Goal: Task Accomplishment & Management: Use online tool/utility

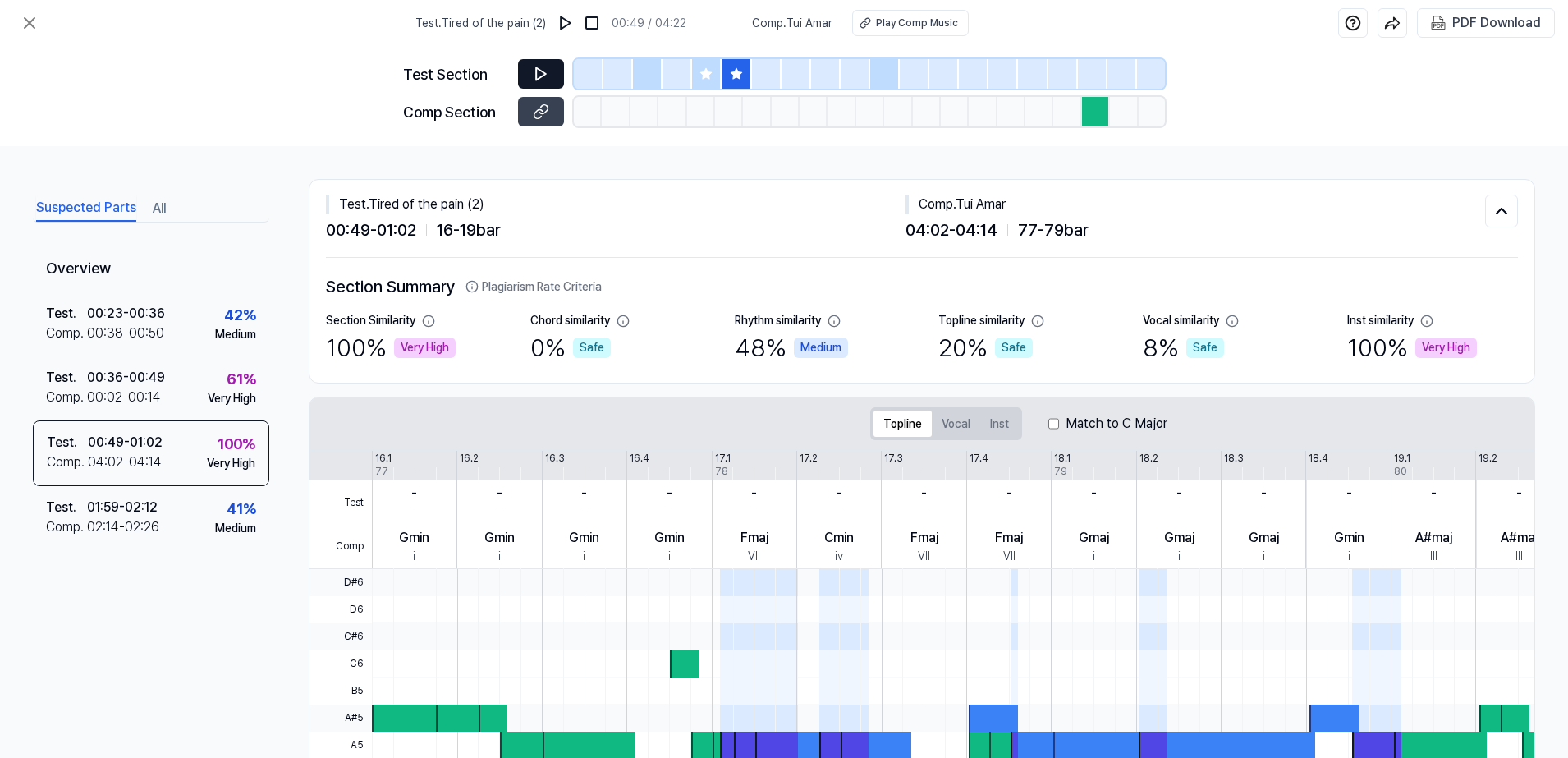
click at [551, 73] on button at bounding box center [540, 74] width 46 height 29
click at [543, 69] on icon at bounding box center [544, 73] width 3 height 10
click at [558, 112] on button at bounding box center [540, 111] width 46 height 29
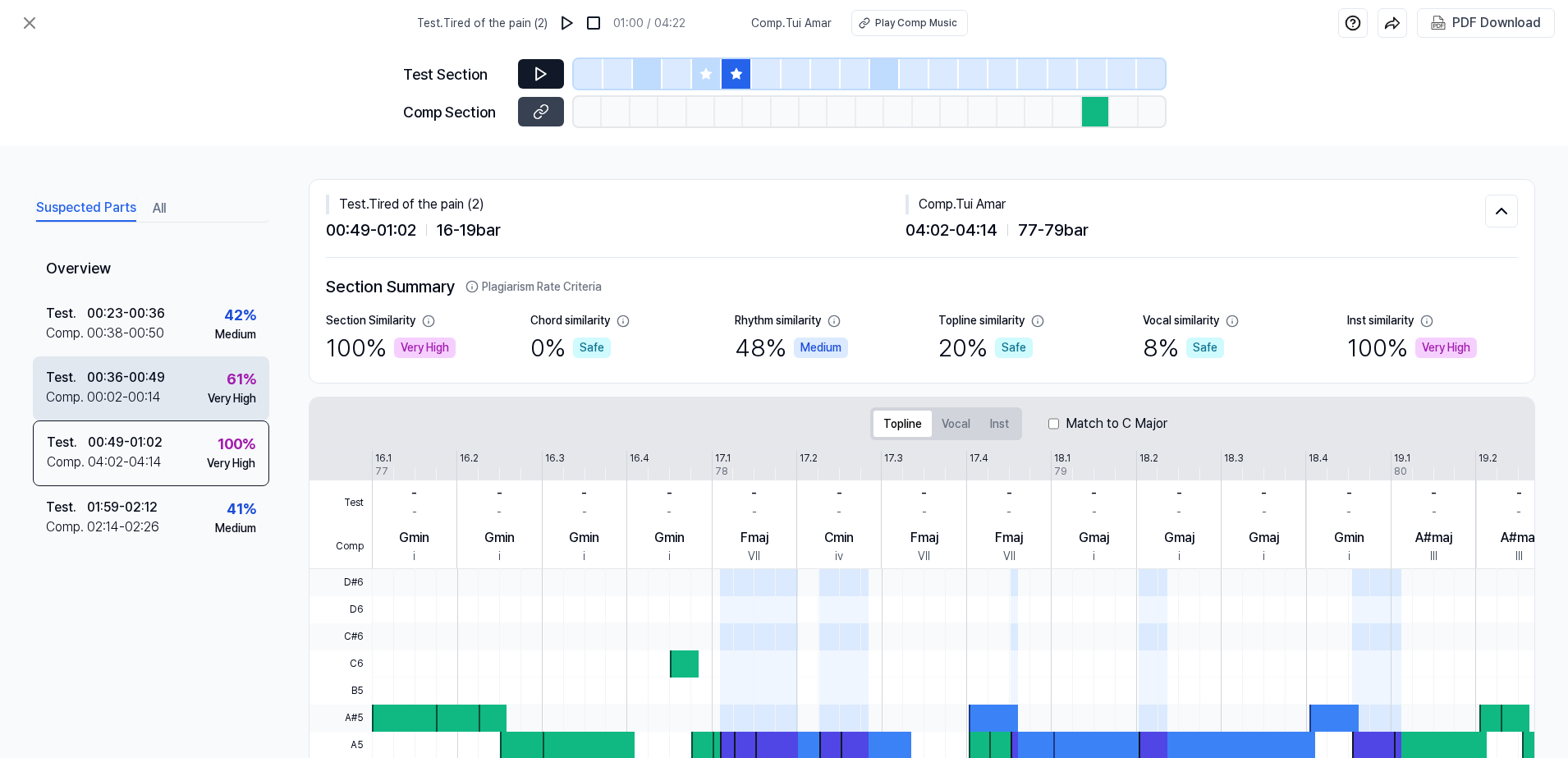
click at [141, 400] on div "00:02 - 00:14" at bounding box center [124, 398] width 74 height 20
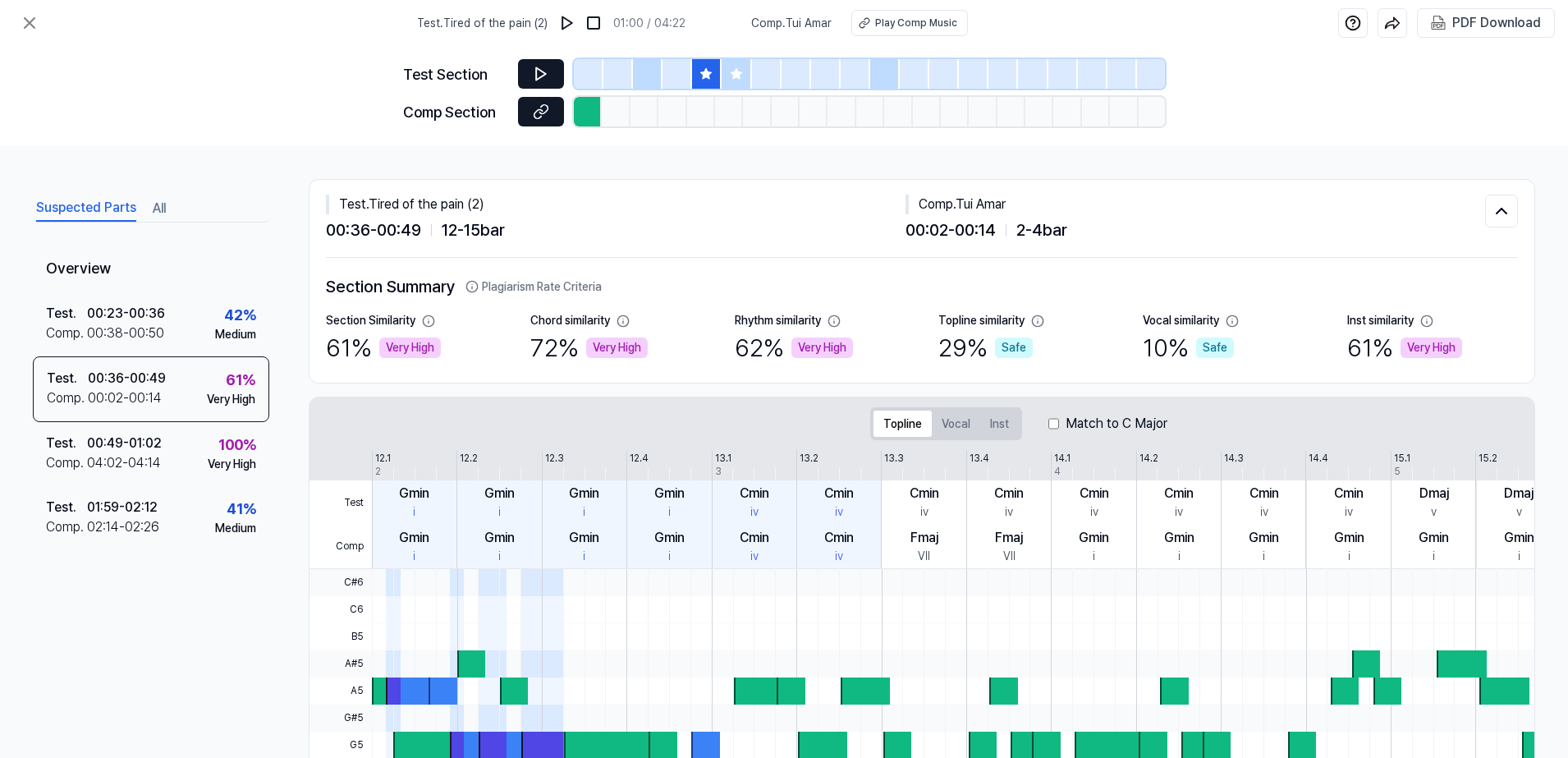
click at [529, 103] on button at bounding box center [540, 111] width 46 height 29
click at [546, 78] on icon at bounding box center [540, 73] width 16 height 16
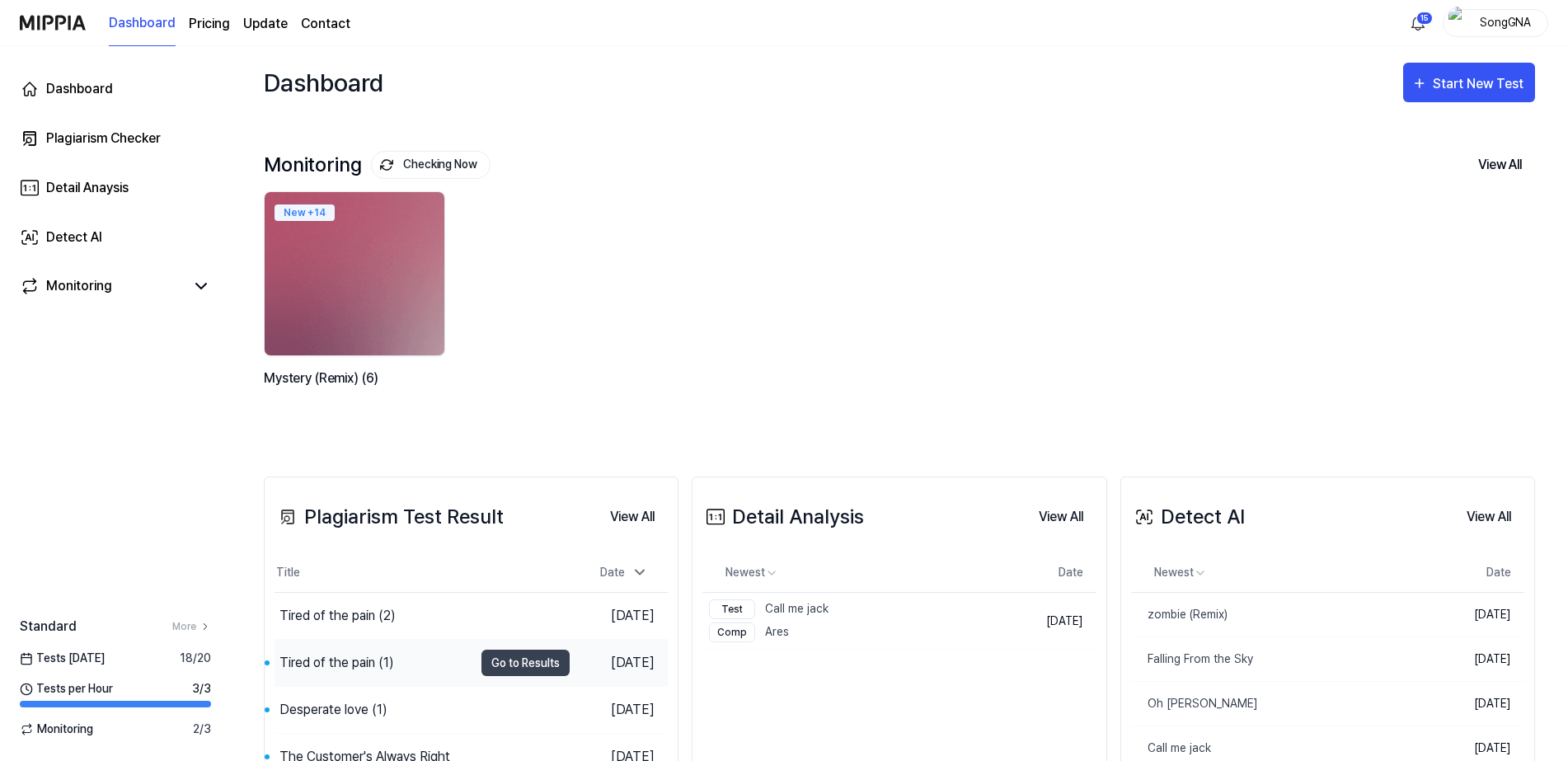
click at [334, 662] on div "Tired of the pain (1)" at bounding box center [337, 662] width 114 height 20
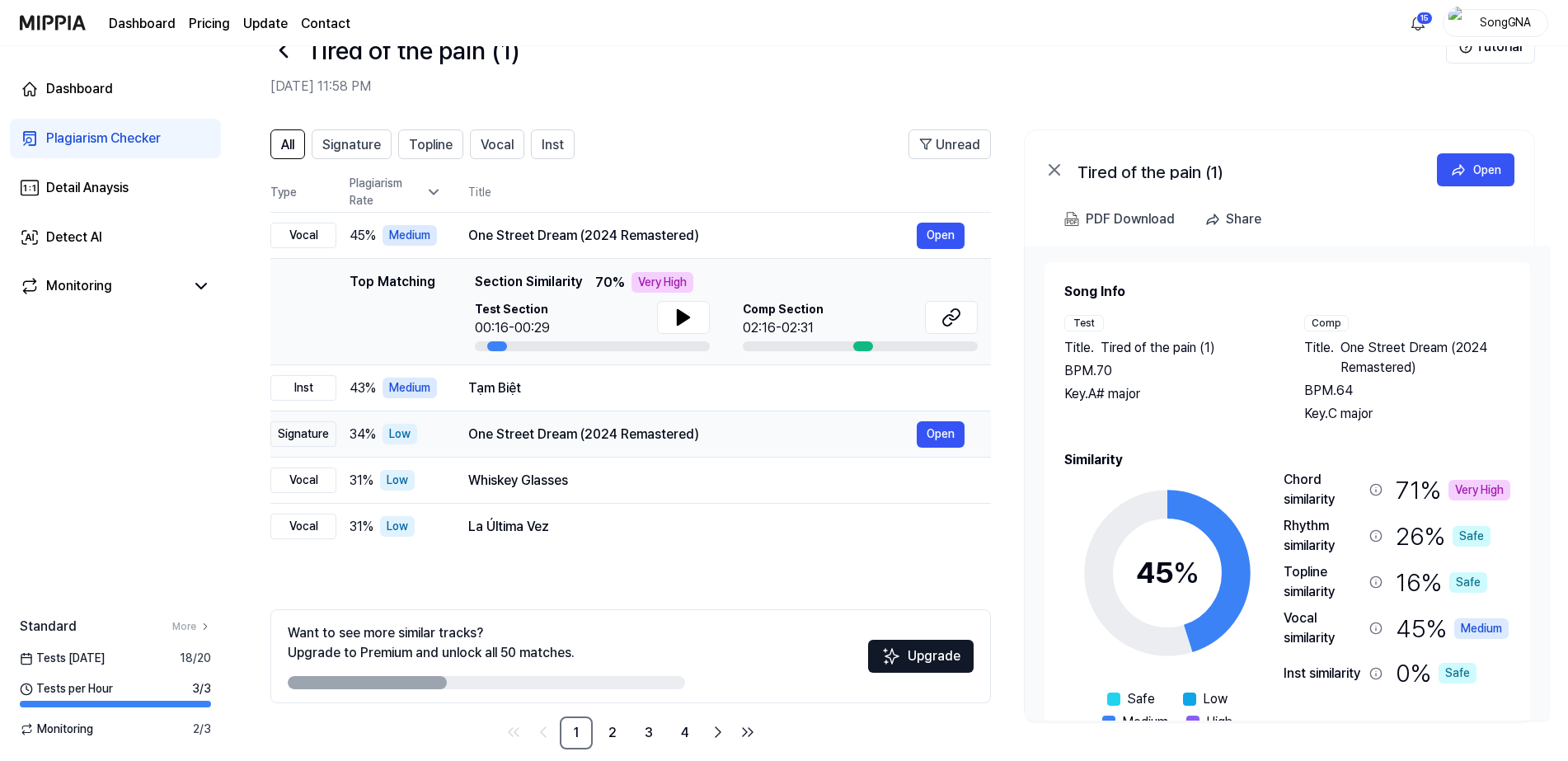
scroll to position [70, 0]
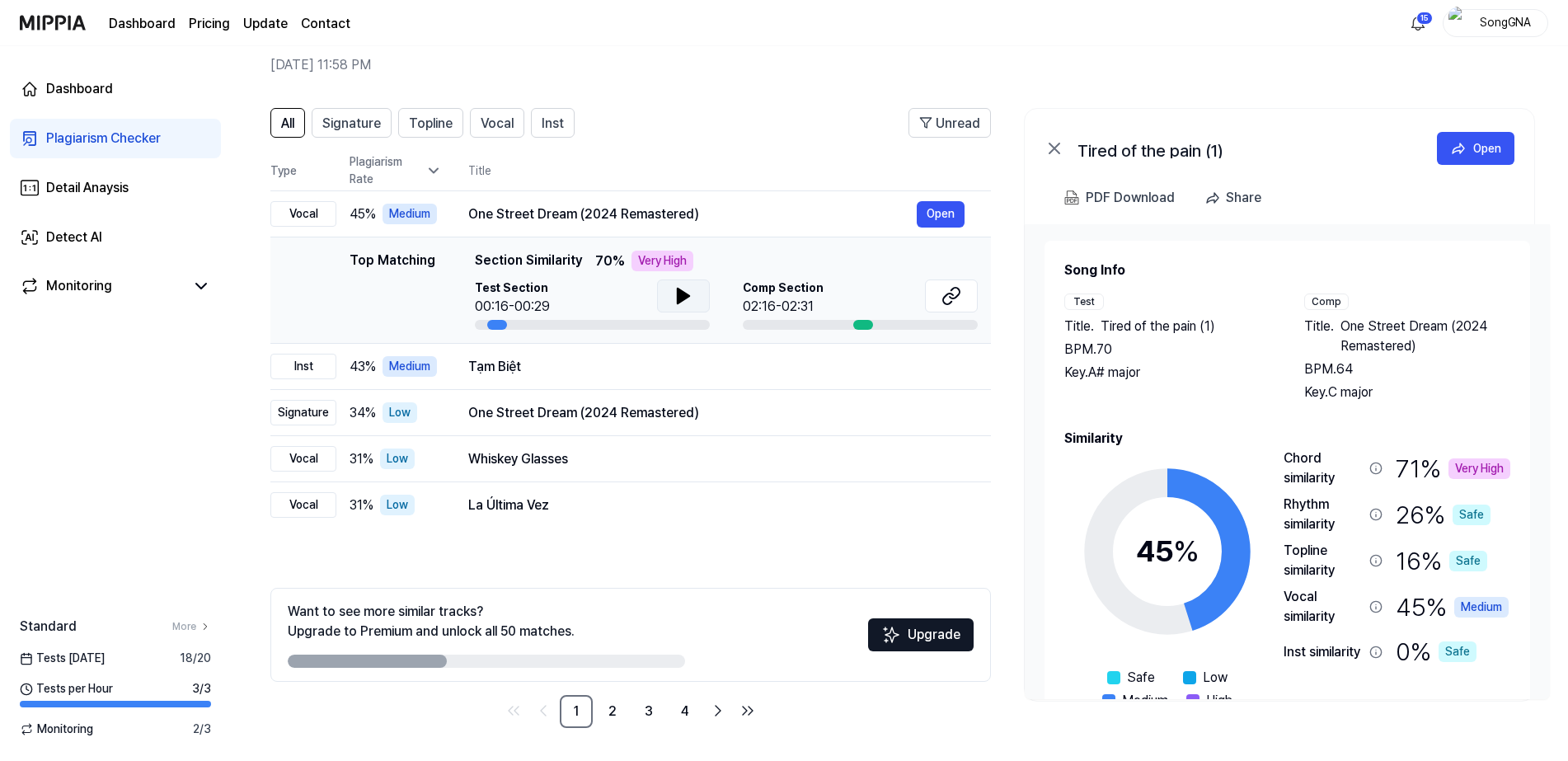
click at [679, 296] on icon at bounding box center [683, 295] width 11 height 15
click at [679, 296] on icon at bounding box center [680, 295] width 3 height 13
click at [952, 288] on icon at bounding box center [951, 296] width 20 height 20
click at [682, 296] on icon at bounding box center [683, 295] width 11 height 15
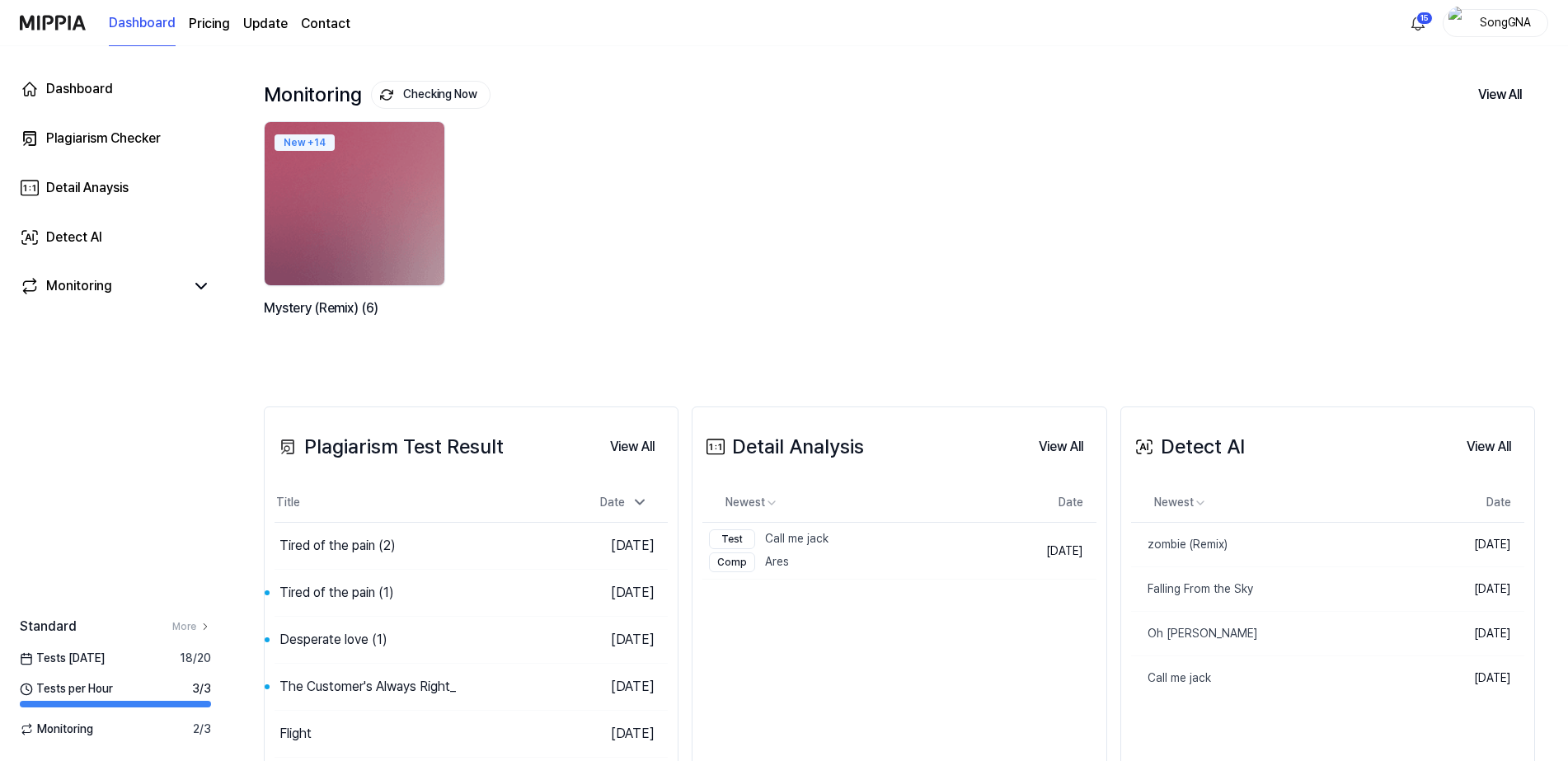
scroll to position [103, 0]
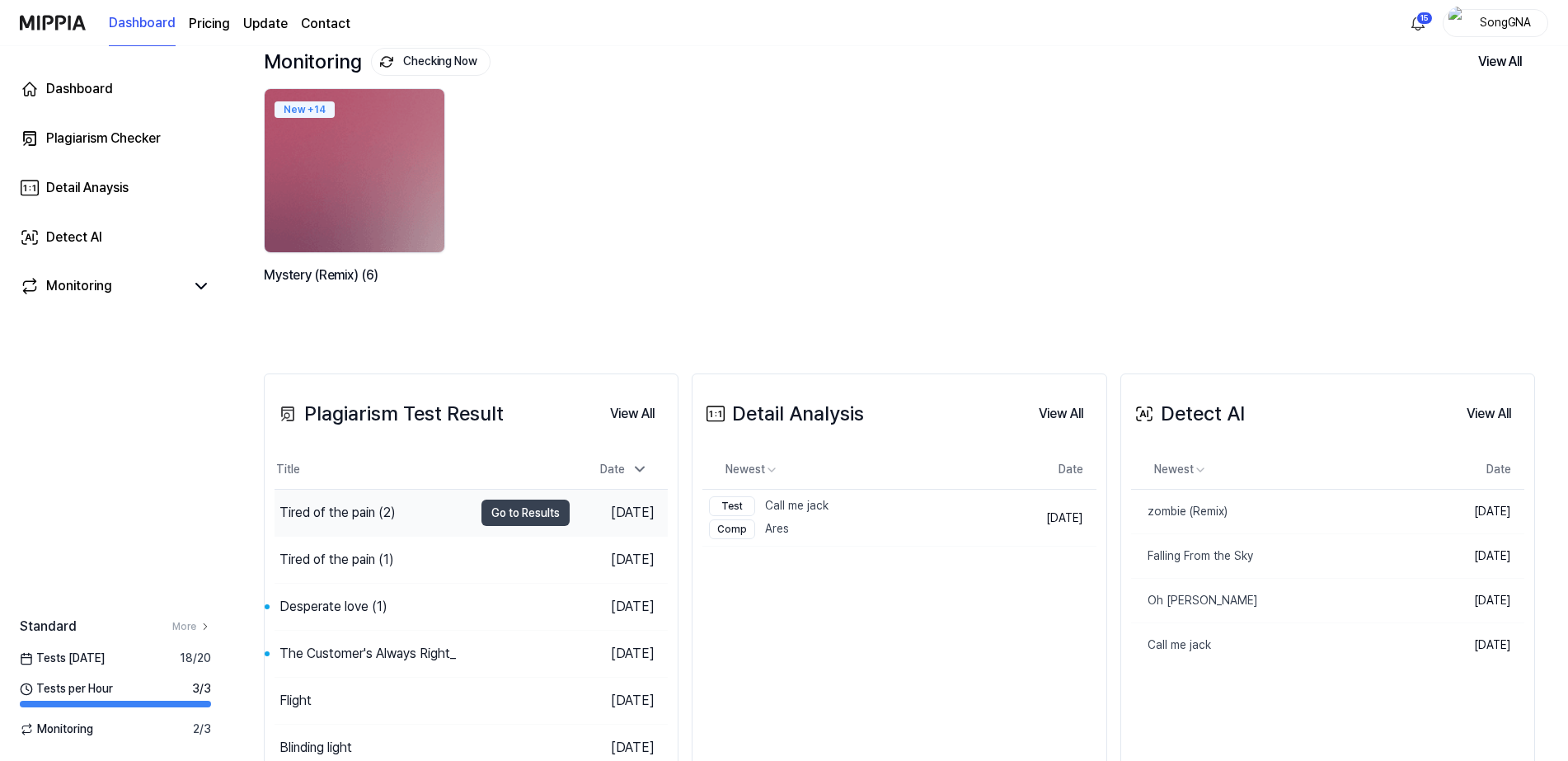
click at [352, 513] on div "Tired of the pain (2)" at bounding box center [337, 513] width 116 height 20
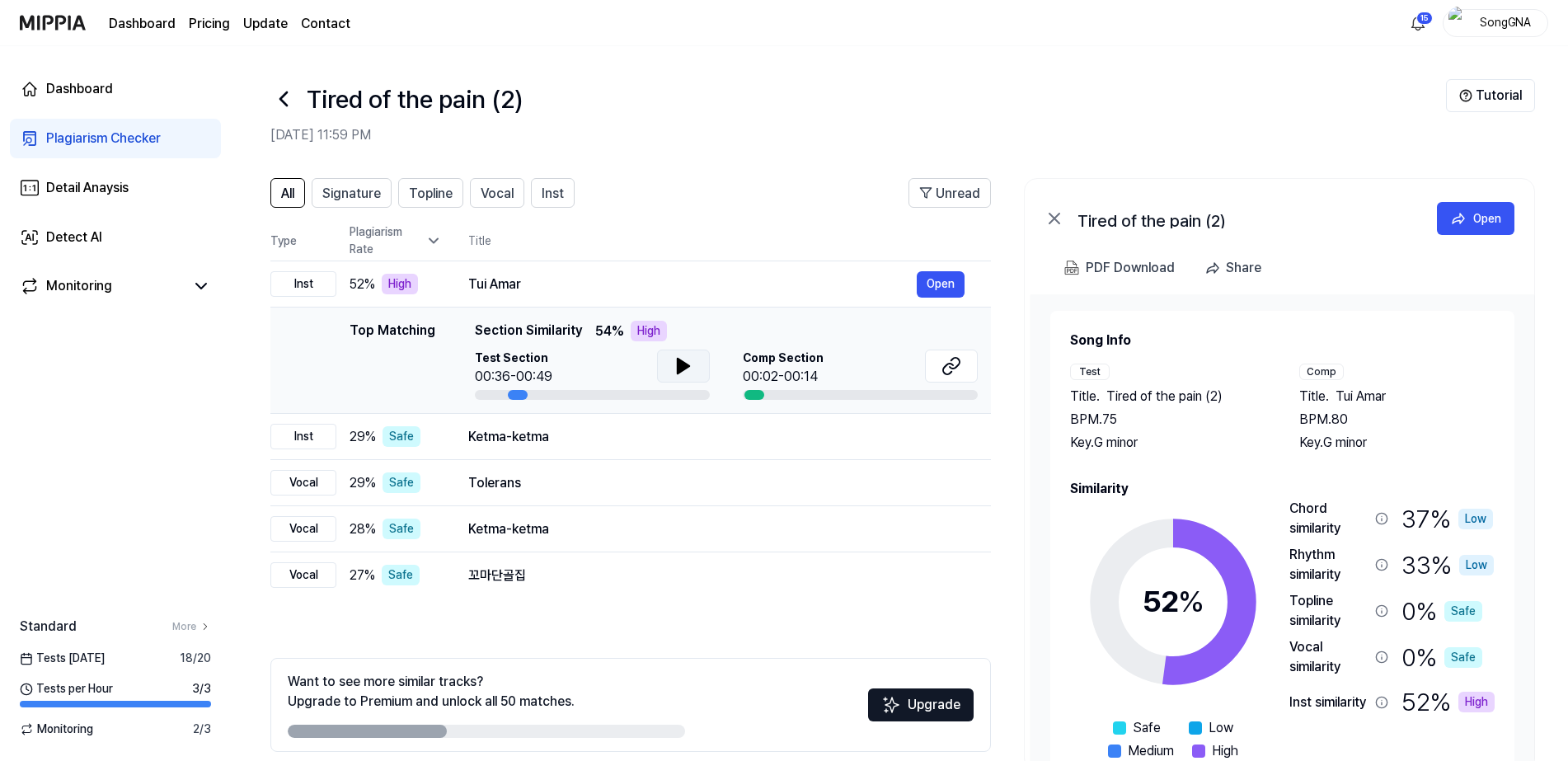
click at [678, 360] on icon at bounding box center [683, 365] width 11 height 15
click at [927, 295] on button "Open" at bounding box center [940, 284] width 48 height 26
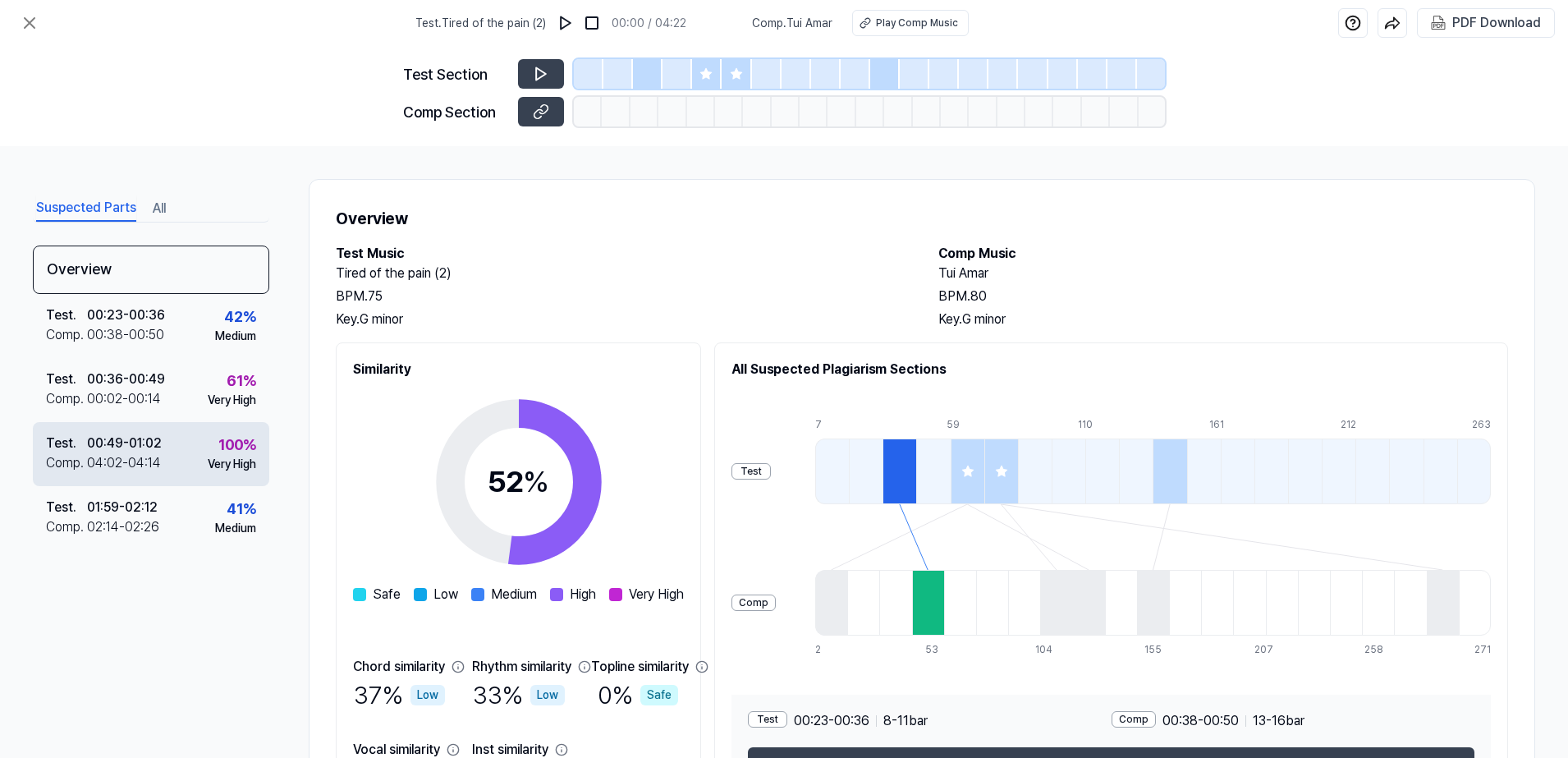
click at [90, 449] on div "00:49 - 01:02" at bounding box center [124, 443] width 75 height 20
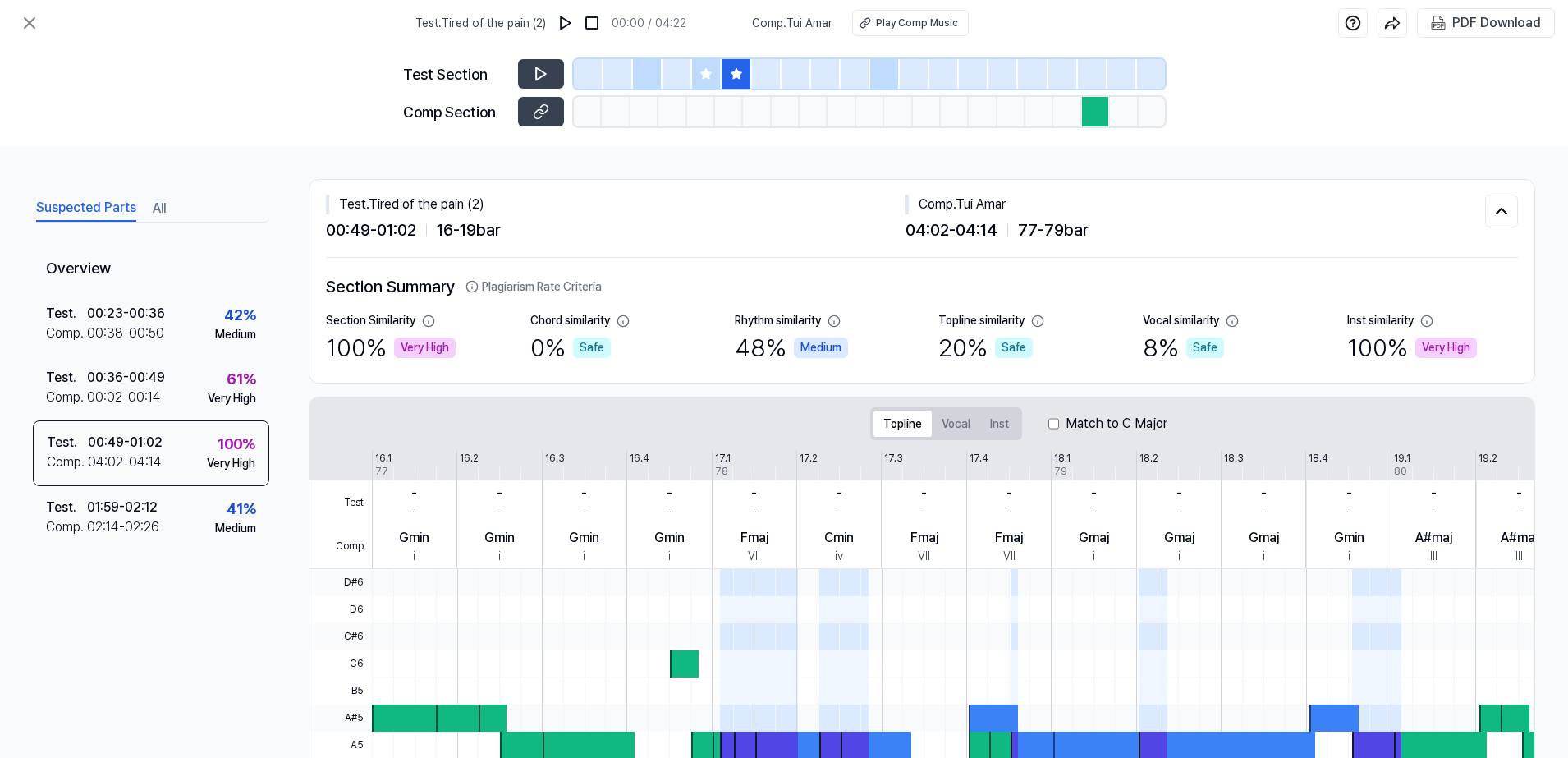
click at [1426, 353] on div "Very High" at bounding box center [1446, 348] width 61 height 21
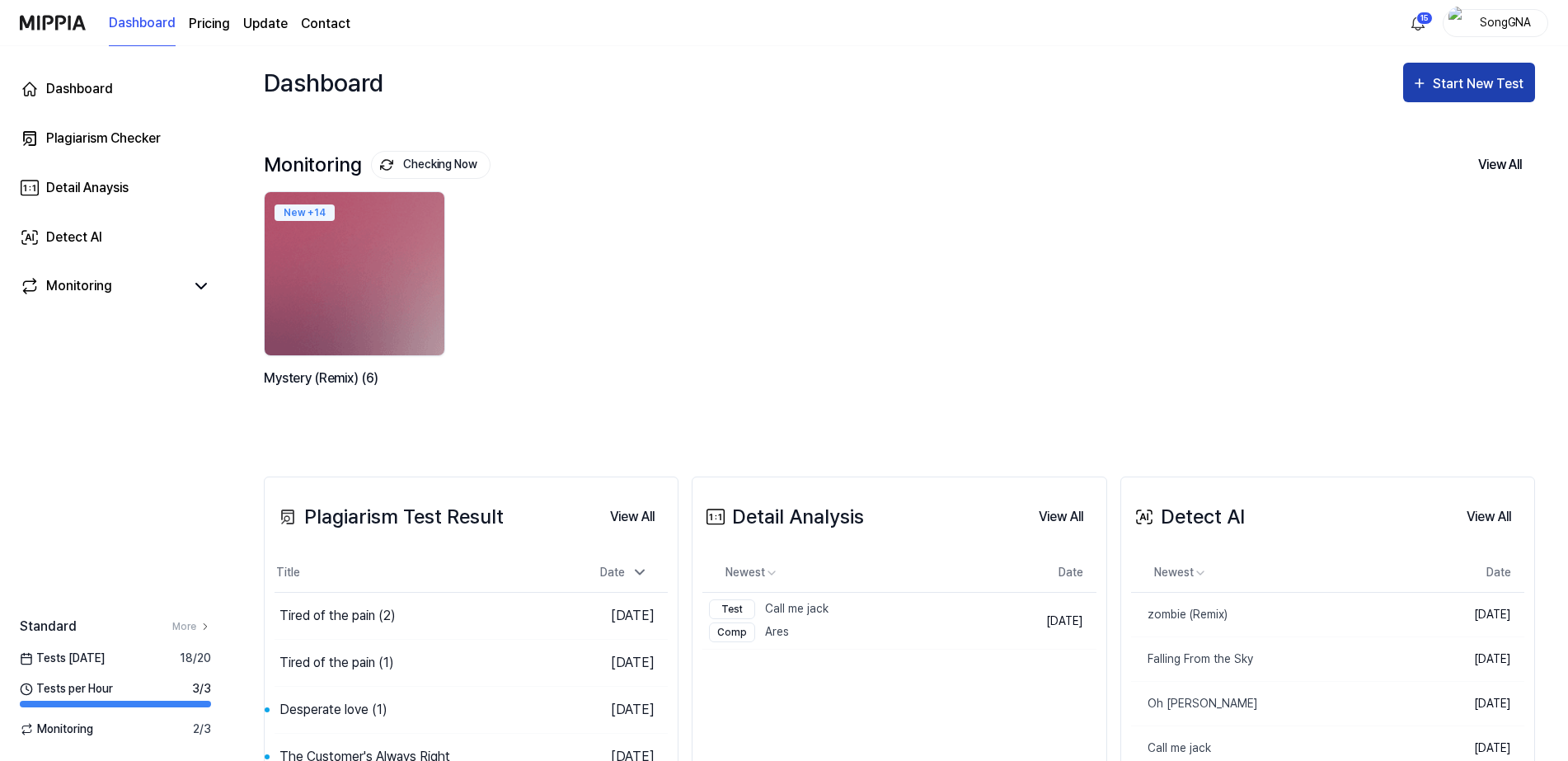
click at [1434, 74] on div "Start New Test" at bounding box center [1480, 84] width 94 height 22
click at [1462, 86] on div "Start New Test" at bounding box center [1480, 84] width 94 height 22
click at [1453, 78] on div "Start New Test" at bounding box center [1480, 84] width 94 height 22
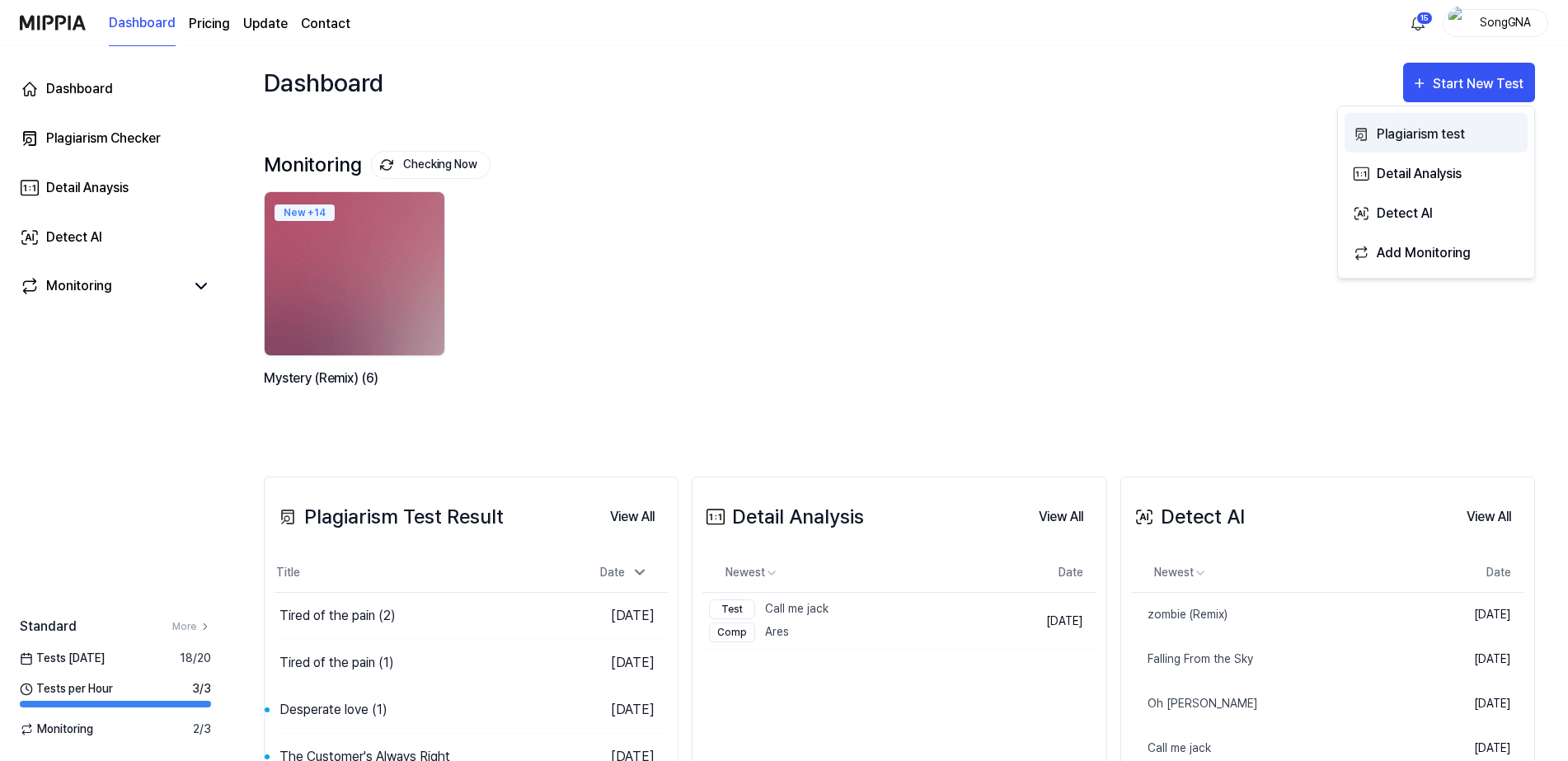
click at [1451, 139] on div "Plagiarism test" at bounding box center [1449, 134] width 144 height 22
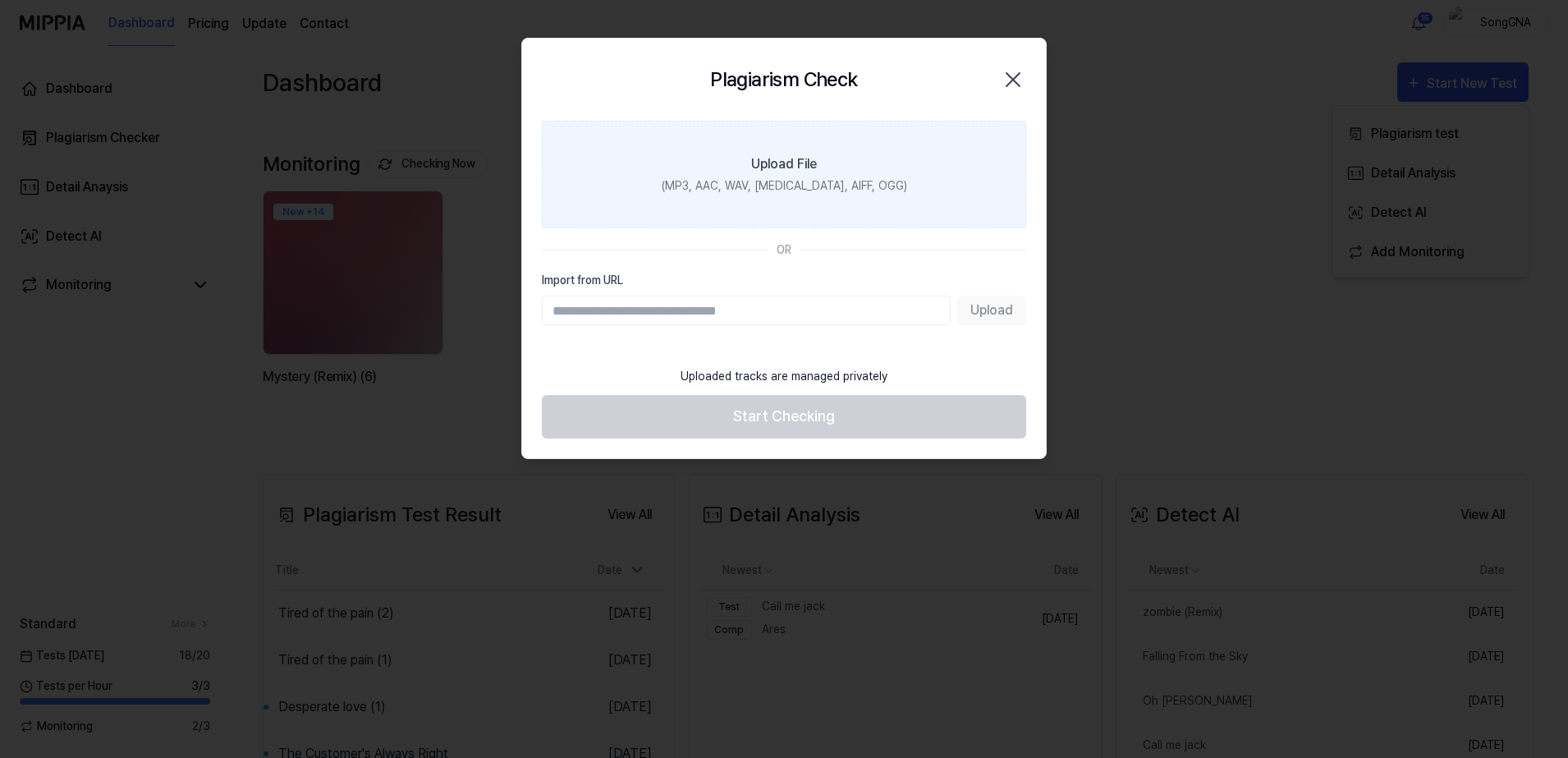
click at [785, 185] on div "(MP3, AAC, WAV, [MEDICAL_DATA], AIFF, OGG)" at bounding box center [784, 186] width 246 height 17
click at [0, 0] on input "Upload File (MP3, AAC, WAV, [MEDICAL_DATA], AIFF, OGG)" at bounding box center [0, 0] width 0 height 0
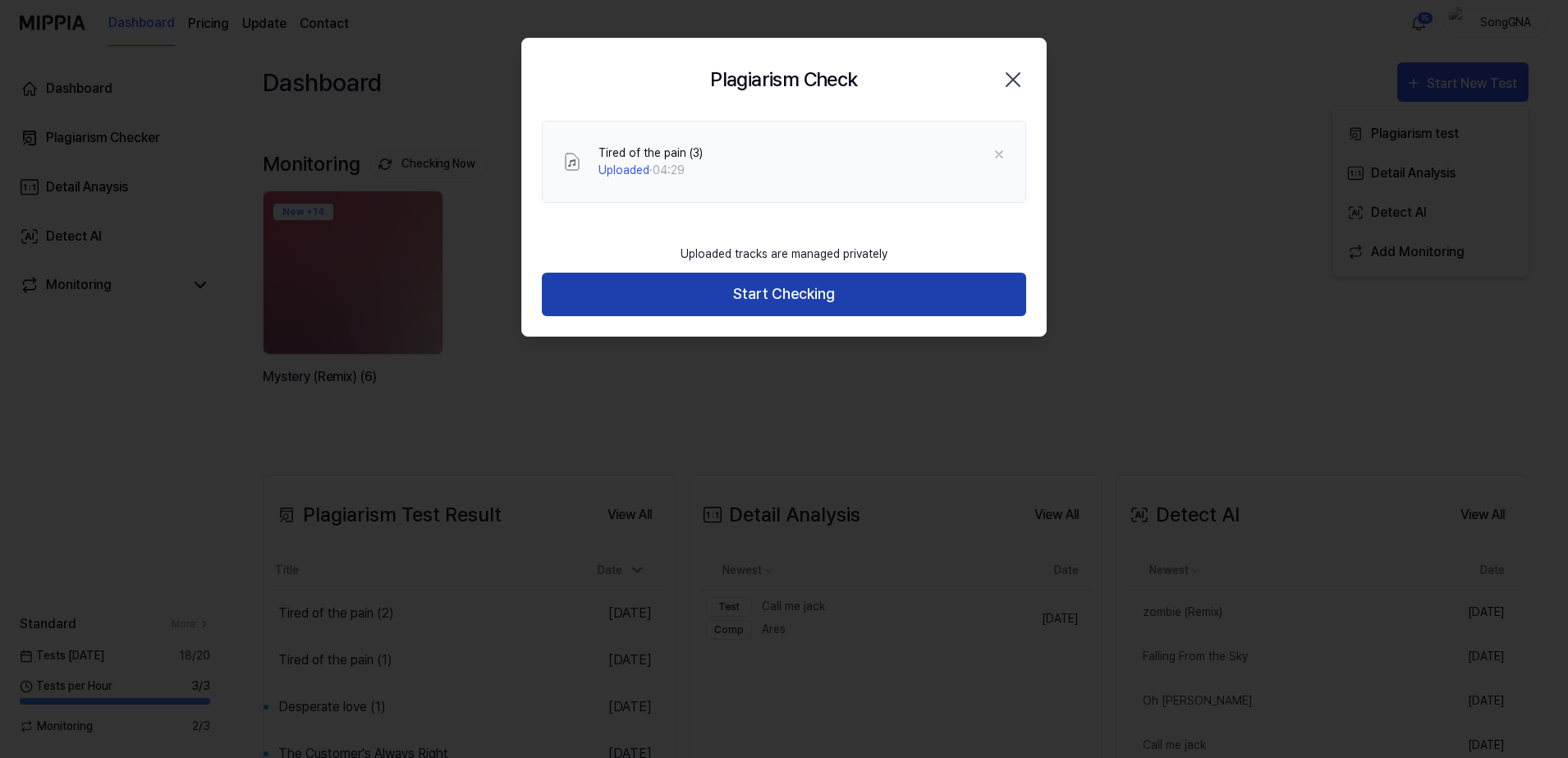
click at [870, 274] on button "Start Checking" at bounding box center [784, 294] width 484 height 43
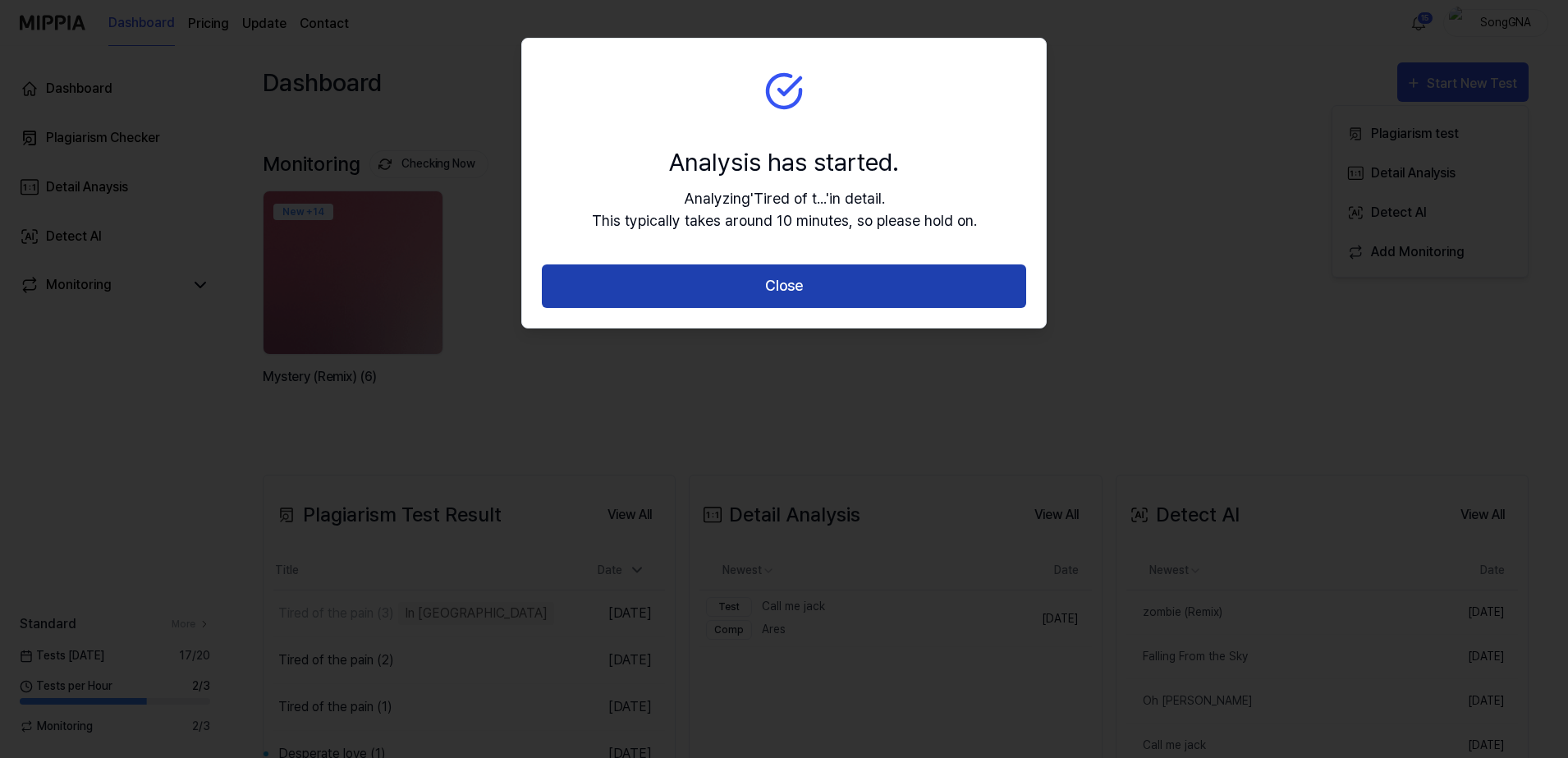
click at [801, 281] on button "Close" at bounding box center [784, 286] width 484 height 43
